Goal: Task Accomplishment & Management: Manage account settings

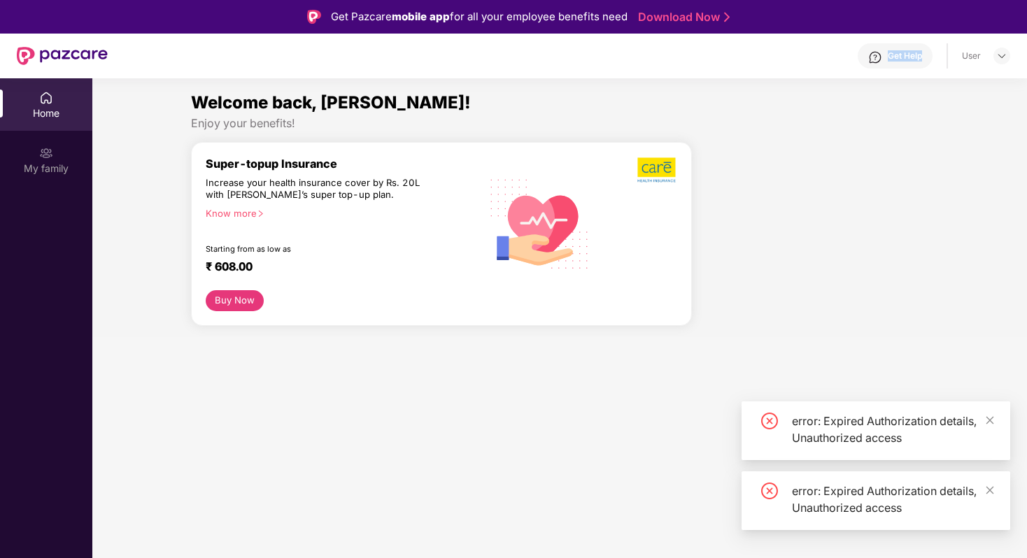
click at [886, 61] on div "Get Help" at bounding box center [895, 55] width 75 height 25
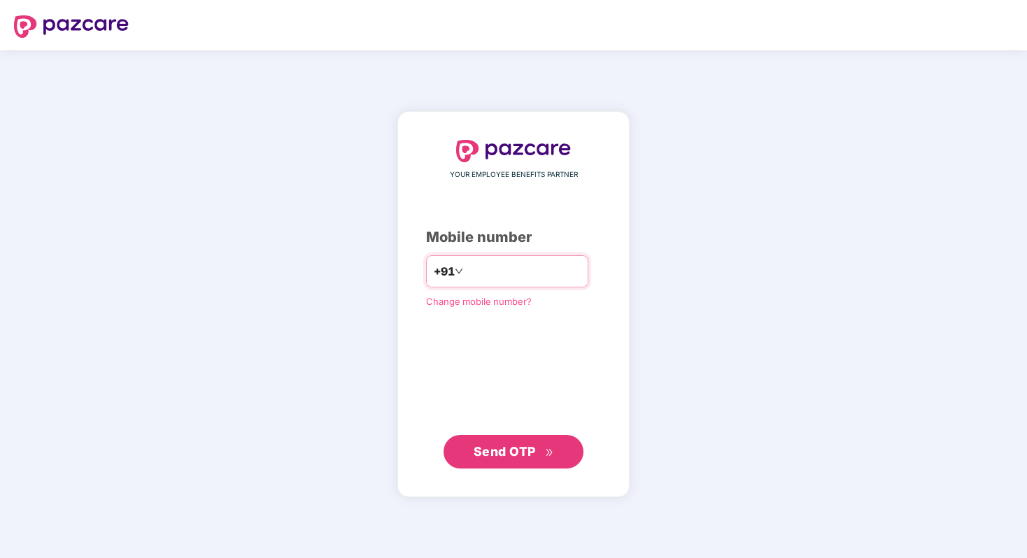
click at [511, 269] on input "number" at bounding box center [523, 271] width 115 height 22
type input "**********"
click at [543, 457] on span "Send OTP" at bounding box center [514, 452] width 80 height 20
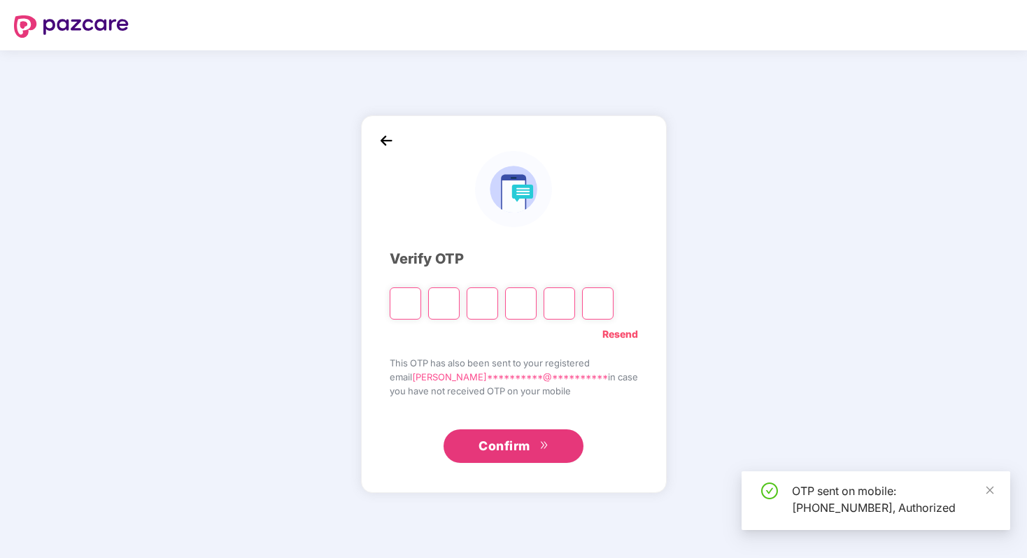
click at [421, 316] on input "Please enter verification code. Digit 1" at bounding box center [405, 304] width 31 height 32
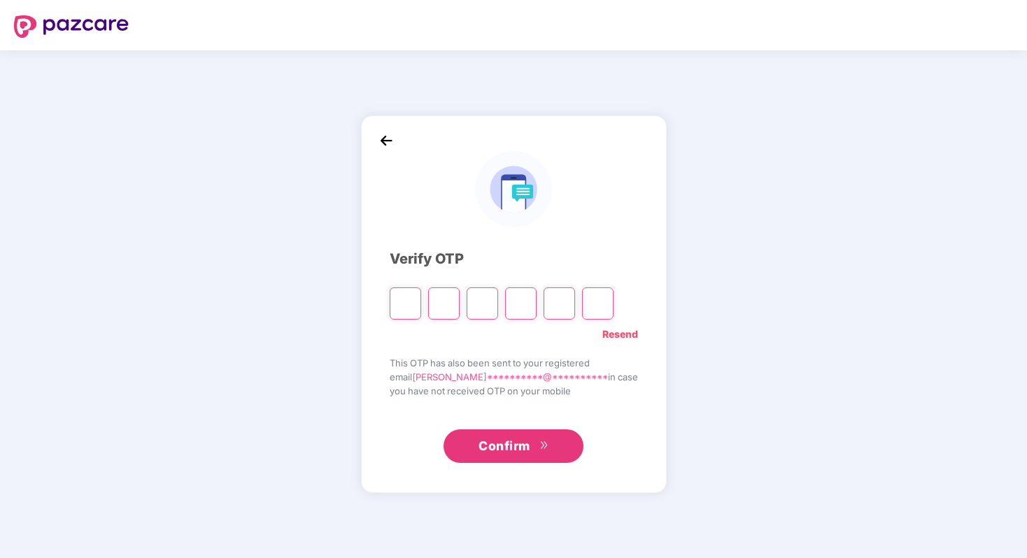
type input "*"
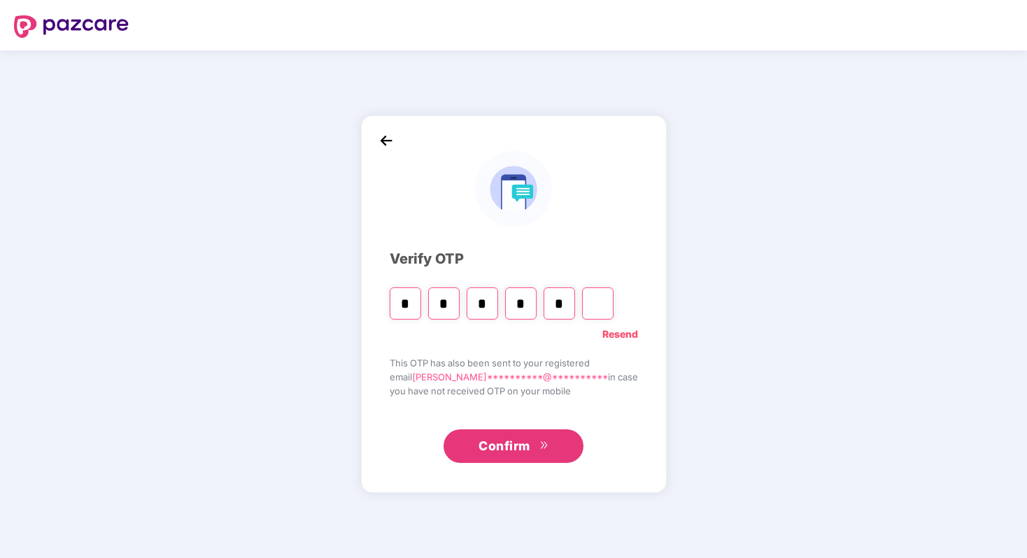
type input "*"
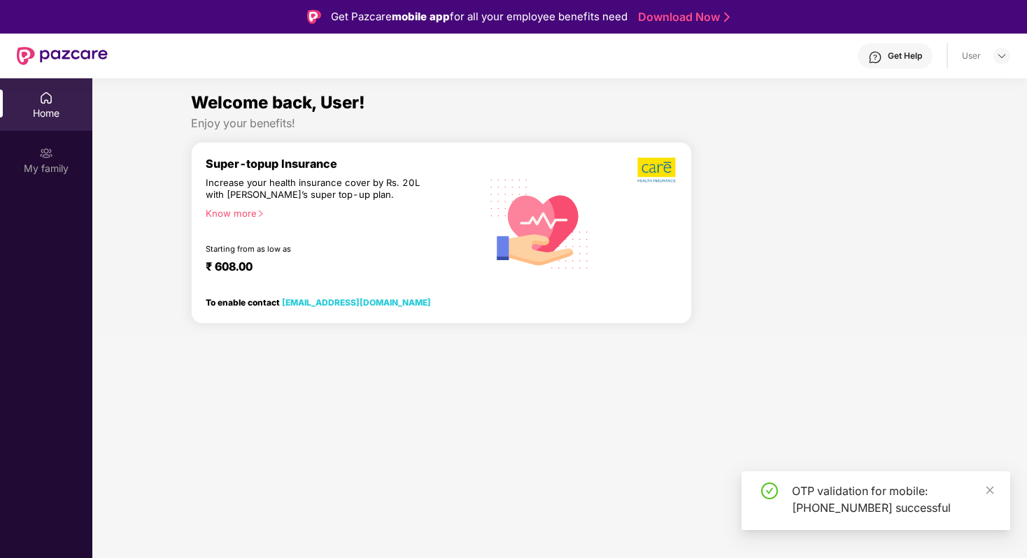
click at [901, 47] on div "Get Help" at bounding box center [895, 55] width 75 height 25
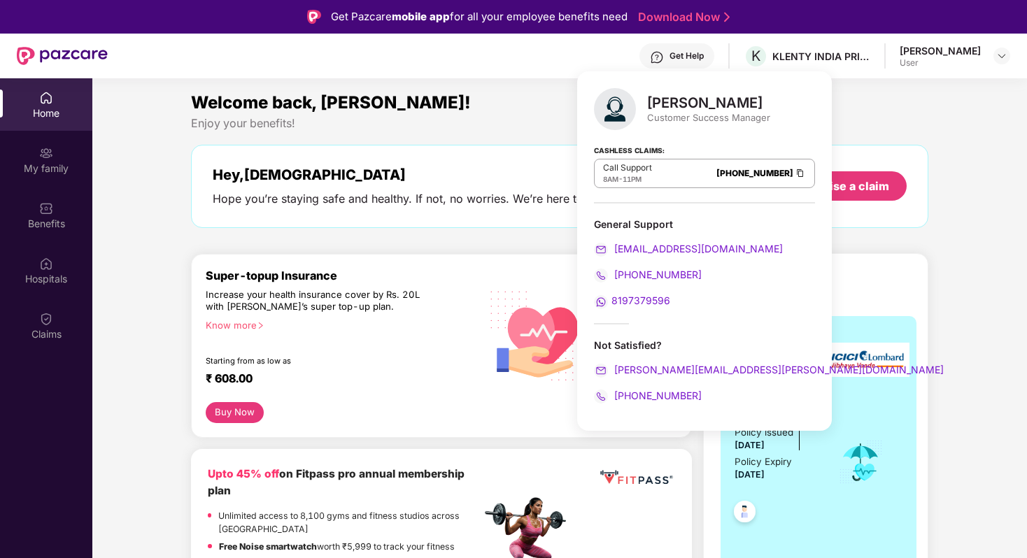
click at [684, 307] on div "8197379596" at bounding box center [704, 300] width 221 height 15
click at [709, 397] on div "+918884321696" at bounding box center [704, 395] width 221 height 15
